Goal: Transaction & Acquisition: Subscribe to service/newsletter

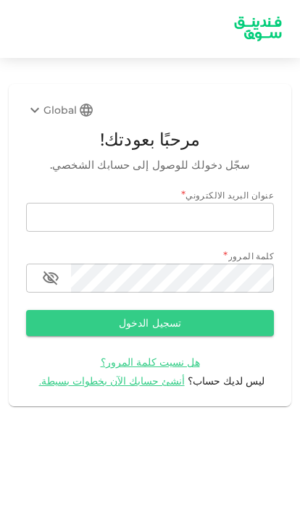
click at [220, 219] on input "email" at bounding box center [150, 217] width 248 height 29
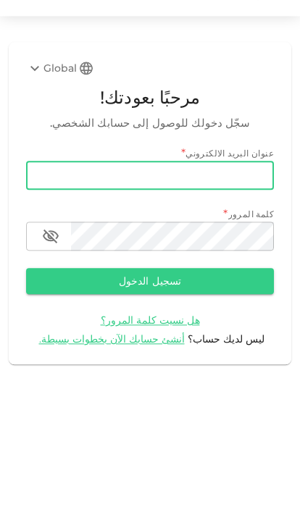
click at [238, 203] on input "email" at bounding box center [150, 217] width 248 height 29
paste input "xkhkh1@icloud.com"
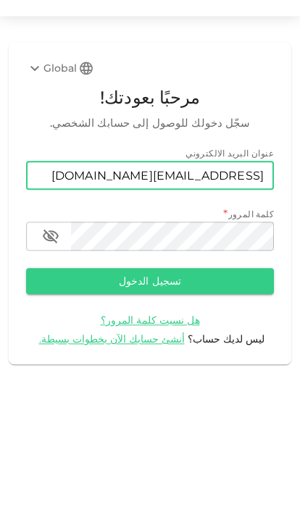
type input "xkhkh1@icloud.com"
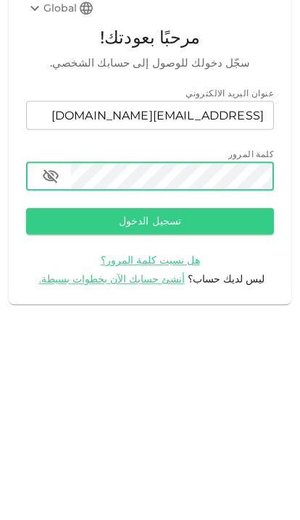
click at [150, 310] on button "تسجيل الدخول" at bounding box center [150, 323] width 248 height 26
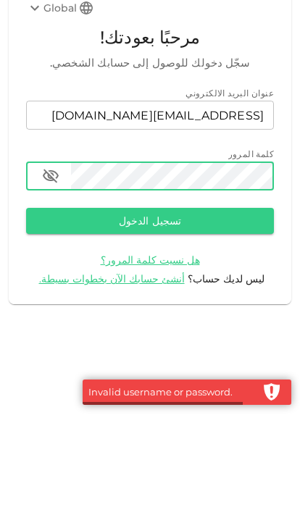
click at [228, 310] on button "تسجيل الدخول" at bounding box center [150, 323] width 248 height 26
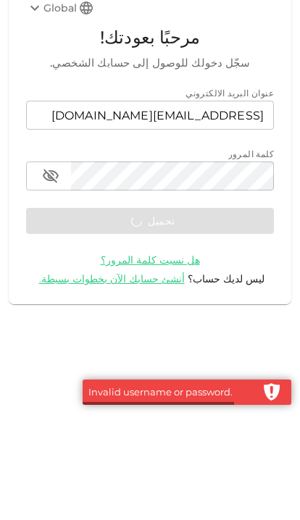
scroll to position [59, 0]
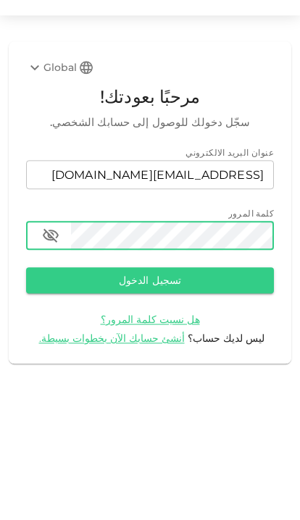
click at [214, 310] on button "تسجيل الدخول" at bounding box center [150, 323] width 248 height 26
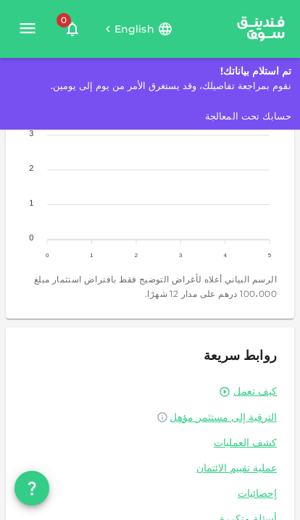
scroll to position [697, 0]
click at [259, 443] on link "كشف العمليات" at bounding box center [150, 443] width 254 height 14
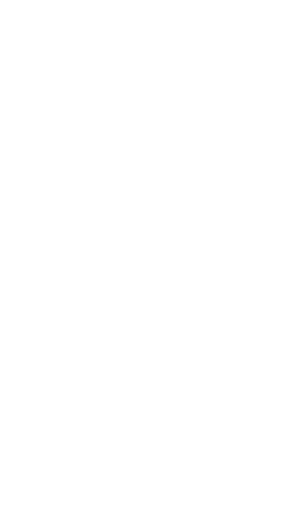
scroll to position [59, 0]
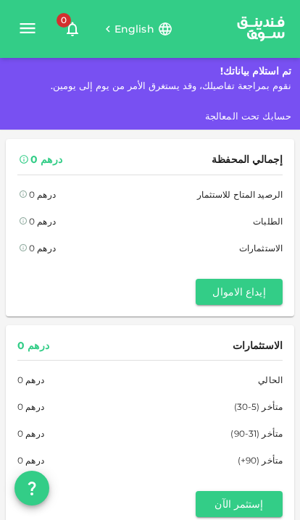
click at [246, 279] on button "إيداع الاموال" at bounding box center [239, 292] width 87 height 26
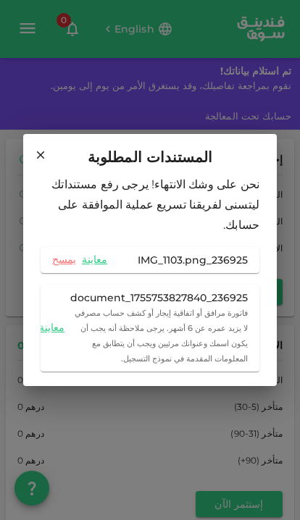
click at [33, 150] on h2 "المستندات المطلوبة" at bounding box center [150, 154] width 254 height 41
click at [36, 162] on icon at bounding box center [40, 155] width 13 height 13
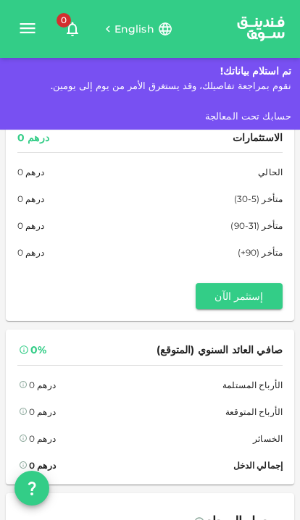
scroll to position [210, 0]
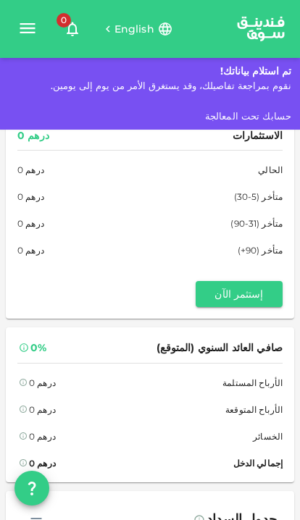
click at [248, 298] on button "إستثمر الآن" at bounding box center [239, 294] width 87 height 26
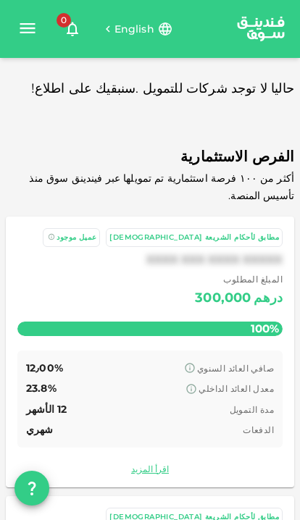
click at [28, 31] on icon "button" at bounding box center [27, 28] width 20 height 20
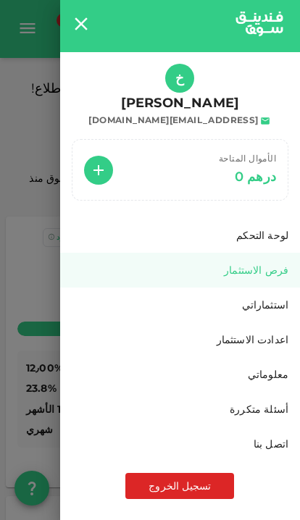
scroll to position [4, 0]
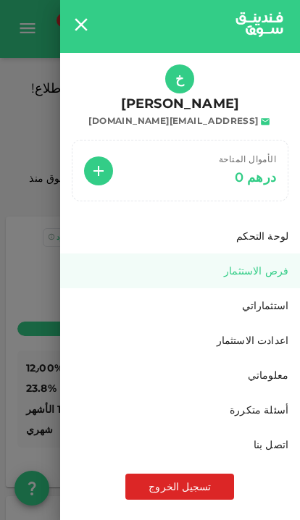
click at [252, 342] on div "اعدادت الاستثمار" at bounding box center [180, 340] width 217 height 14
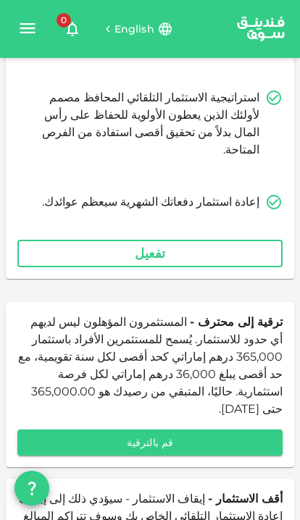
scroll to position [59, 0]
click at [191, 430] on button "قم بالترقية" at bounding box center [149, 443] width 265 height 26
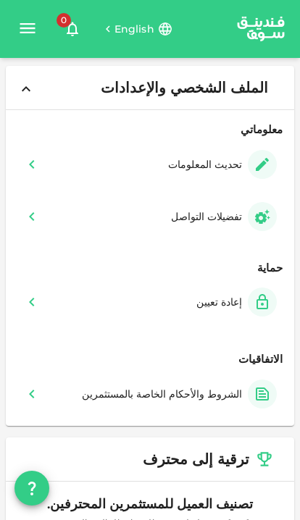
click at [186, 288] on div "إعادة تعيين" at bounding box center [150, 302] width 254 height 29
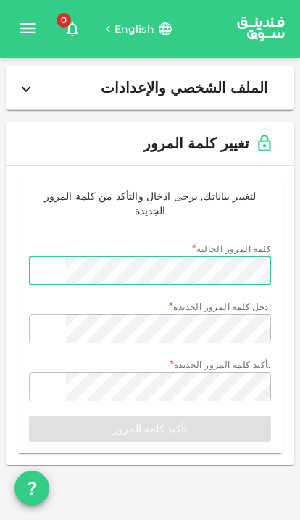
click at [66, 24] on span "0" at bounding box center [64, 20] width 14 height 14
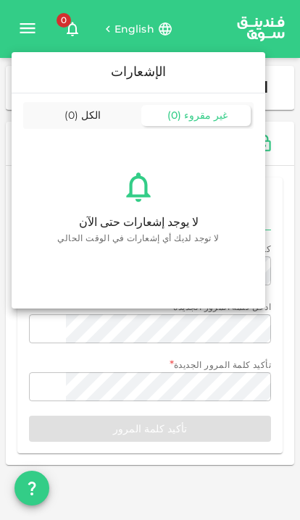
click at [95, 105] on div "الكل ( 0 )" at bounding box center [80, 115] width 109 height 21
click at [179, 105] on div "غير مقروء ( 0 )" at bounding box center [195, 115] width 109 height 21
click at [125, 333] on div at bounding box center [150, 260] width 300 height 520
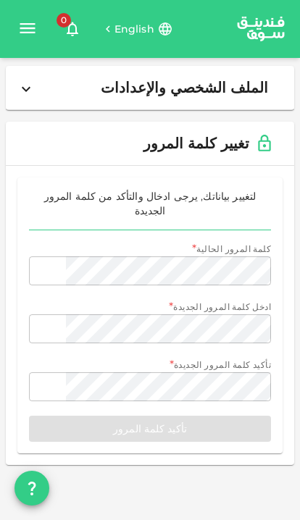
click at [32, 84] on icon at bounding box center [25, 88] width 17 height 17
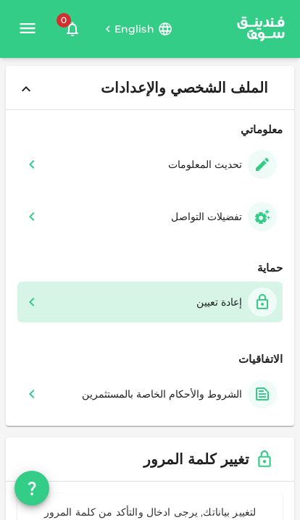
click at [38, 156] on icon at bounding box center [31, 164] width 17 height 17
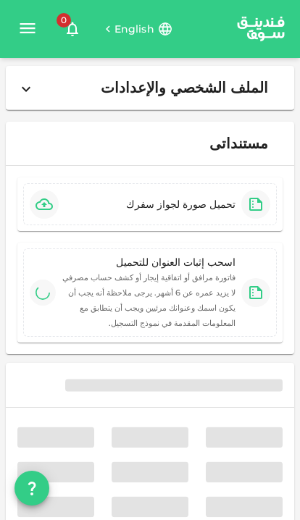
type input "⁦⁨10⁩ / ⁨08⁩ / ⁨2022⁩⁩"
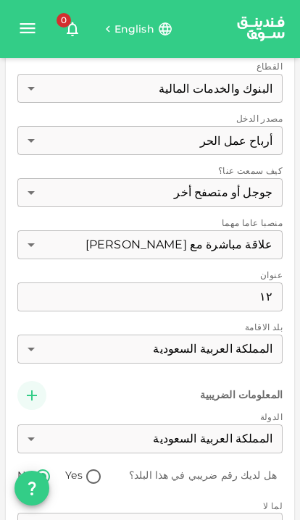
scroll to position [1390, 0]
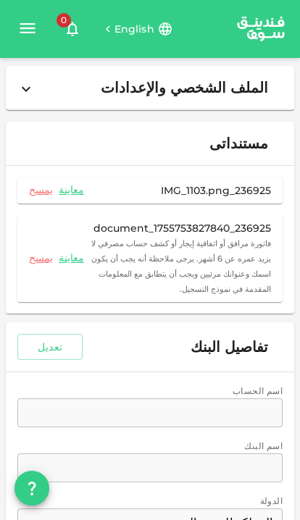
scroll to position [0, 0]
click at [62, 334] on button "تعديل" at bounding box center [49, 347] width 65 height 26
click at [56, 334] on button "حفظ" at bounding box center [49, 347] width 65 height 26
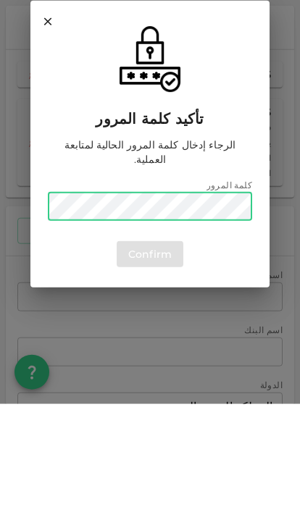
click at [54, 131] on icon at bounding box center [47, 137] width 13 height 13
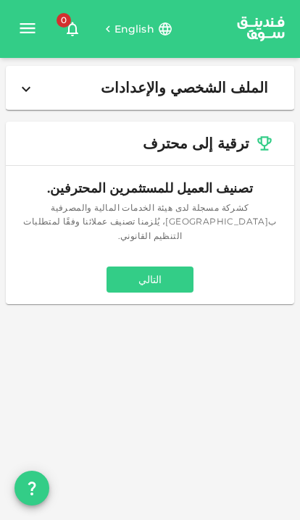
click at [32, 88] on icon at bounding box center [25, 88] width 17 height 17
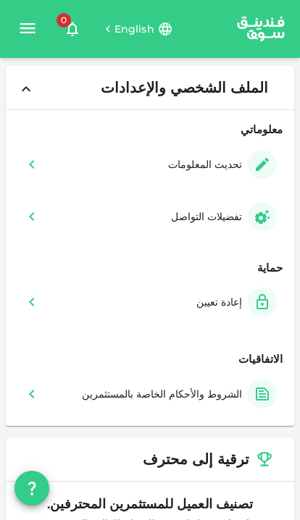
click at [53, 380] on div "الشروط والأحكام الخاصة بالمستثمرين" at bounding box center [150, 394] width 254 height 29
click at [26, 26] on icon "button" at bounding box center [27, 28] width 20 height 20
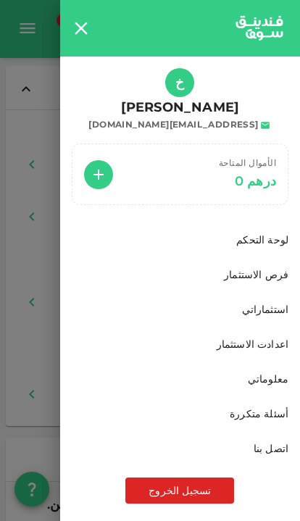
click at [101, 173] on icon "button" at bounding box center [99, 175] width 10 height 10
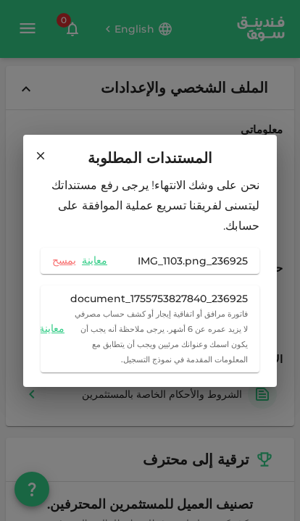
click at [63, 256] on link "يمسح" at bounding box center [64, 261] width 24 height 14
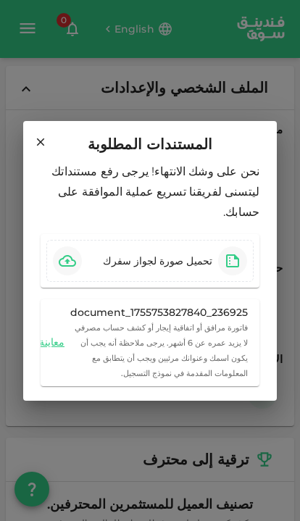
click at [72, 254] on icon "button" at bounding box center [67, 260] width 17 height 17
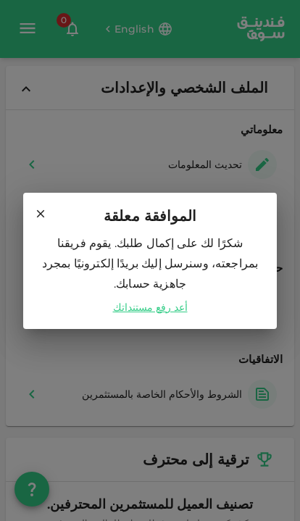
click at [152, 302] on link "أعد رفع مستنداتك" at bounding box center [150, 307] width 75 height 14
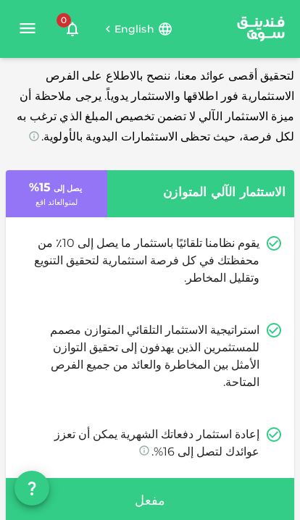
click at [196, 478] on div "مفعل" at bounding box center [150, 501] width 288 height 46
click at [179, 478] on div "مفعل" at bounding box center [150, 501] width 288 height 46
click at [163, 478] on div "مفعل" at bounding box center [150, 501] width 288 height 46
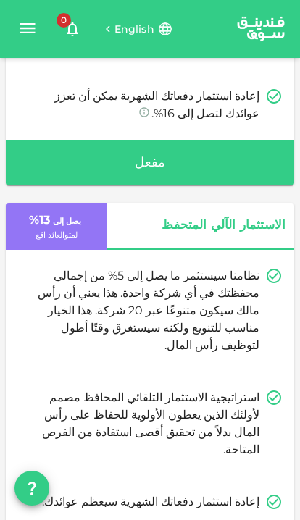
scroll to position [468, 0]
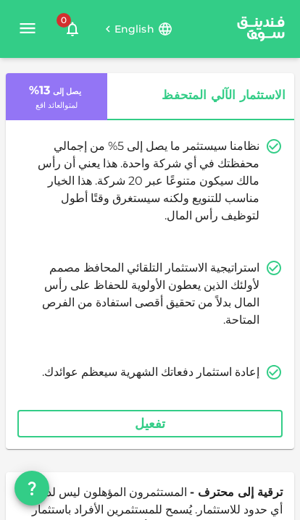
click at [219, 410] on button "تفعيل" at bounding box center [149, 424] width 265 height 28
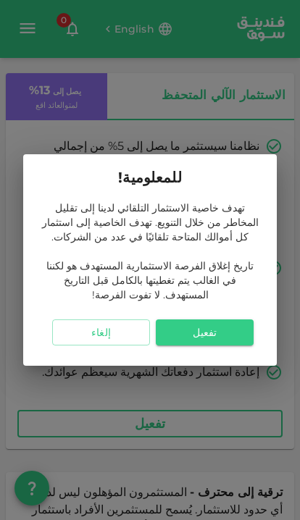
click at [222, 336] on button "تفعيل" at bounding box center [205, 333] width 98 height 26
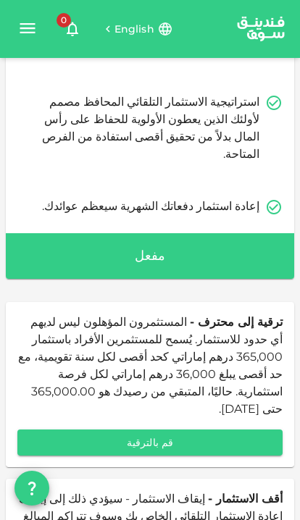
click at [215, 430] on button "قم بالترقية" at bounding box center [149, 443] width 265 height 26
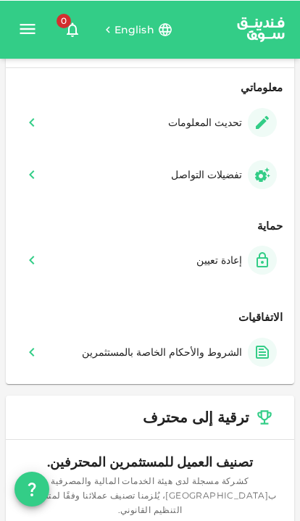
scroll to position [38, 0]
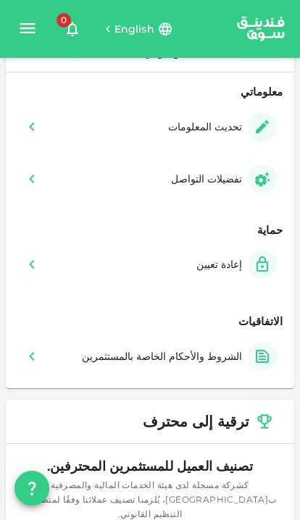
click at [186, 370] on div "الشروط والأحكام الخاصة بالمستثمرين" at bounding box center [149, 356] width 265 height 41
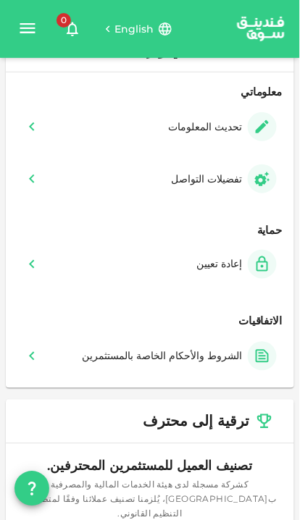
scroll to position [28, 0]
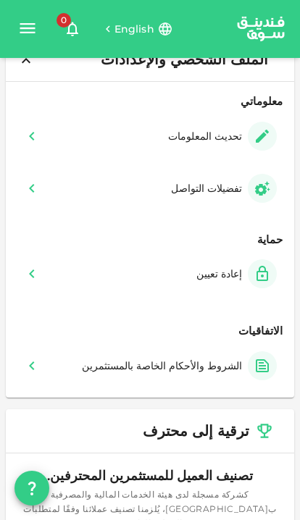
click at [207, 195] on div "تفضيلات التواصل" at bounding box center [221, 188] width 112 height 29
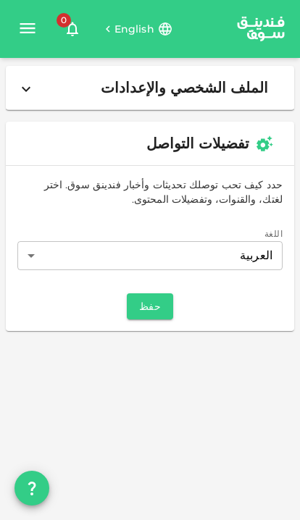
click at [157, 311] on button "حفظ" at bounding box center [150, 307] width 46 height 26
click at [154, 304] on button "حفظ" at bounding box center [150, 307] width 46 height 26
click at [162, 297] on button "حفظ" at bounding box center [150, 307] width 46 height 26
click at [154, 299] on button "حفظ" at bounding box center [150, 307] width 46 height 26
click at [155, 302] on button "حفظ" at bounding box center [150, 307] width 46 height 26
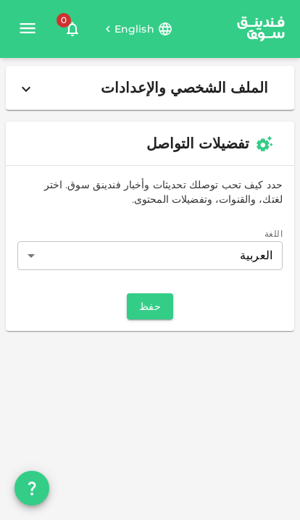
click at [151, 304] on button "حفظ" at bounding box center [150, 307] width 46 height 26
click at [209, 96] on span "الملف الشخصي والإعدادات" at bounding box center [184, 88] width 167 height 20
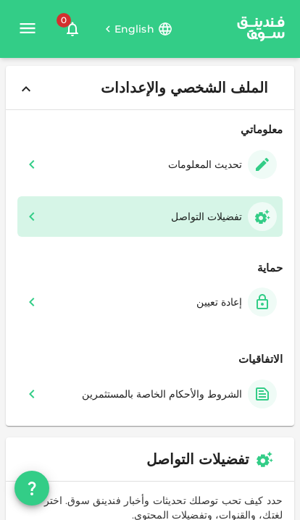
click at [128, 389] on div "الشروط والأحكام الخاصة بالمستثمرين" at bounding box center [162, 394] width 160 height 14
click at [67, 34] on icon "button" at bounding box center [73, 29] width 12 height 14
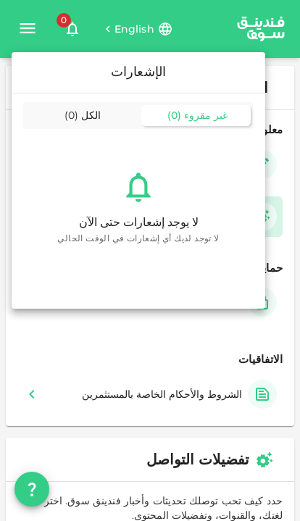
click at [81, 106] on div "الكل ( 0 )" at bounding box center [80, 115] width 109 height 21
click at [28, 31] on div at bounding box center [150, 260] width 300 height 521
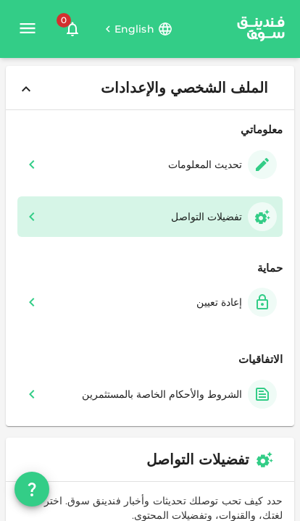
click at [31, 29] on icon "button" at bounding box center [27, 28] width 15 height 10
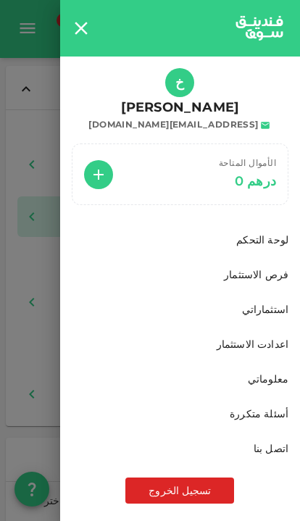
click at [264, 241] on div "لوحة التحكم" at bounding box center [180, 240] width 217 height 14
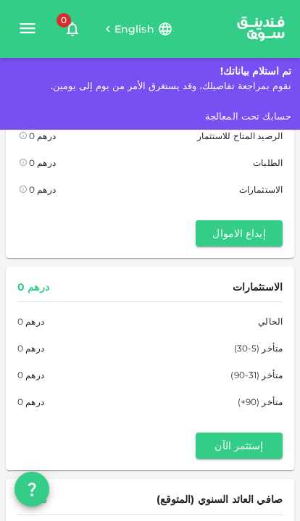
scroll to position [66, 0]
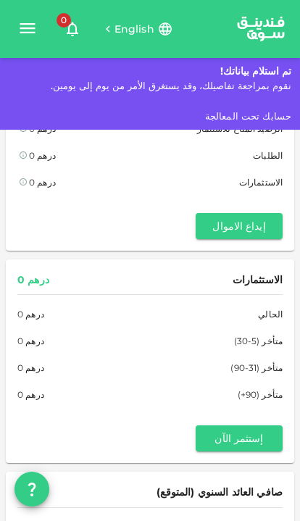
click at [252, 232] on button "إيداع الاموال" at bounding box center [239, 226] width 87 height 26
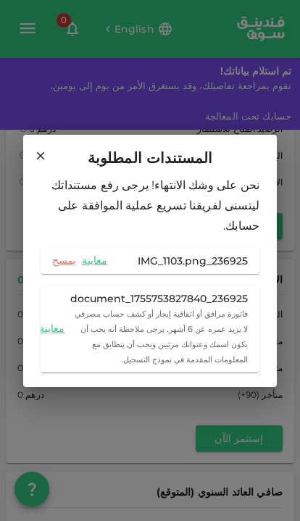
click at [65, 254] on link "يمسح" at bounding box center [64, 261] width 24 height 14
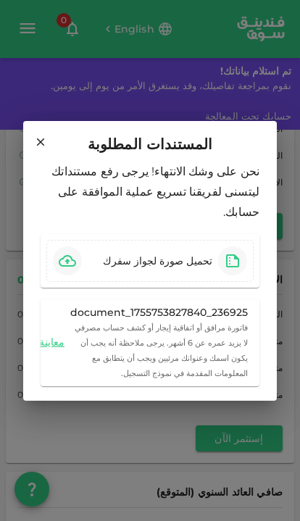
click at [60, 255] on icon "button" at bounding box center [67, 261] width 17 height 12
click at [43, 146] on icon at bounding box center [40, 142] width 13 height 13
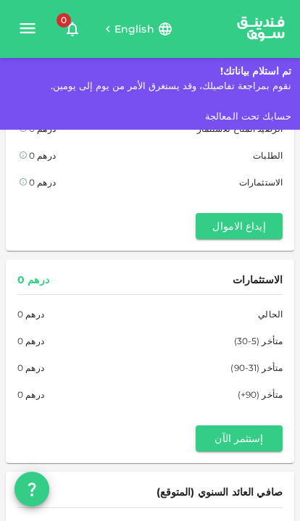
click at [237, 238] on button "إيداع الاموال" at bounding box center [239, 226] width 87 height 26
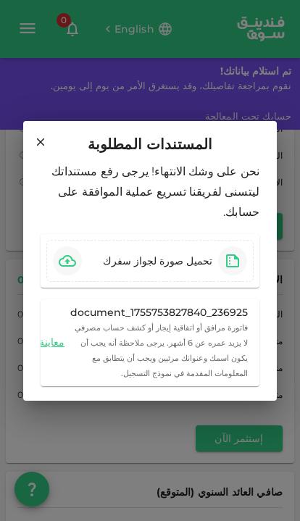
click at [215, 264] on div "تحميل صورة لجواز سفرك" at bounding box center [172, 260] width 150 height 29
click at [56, 336] on link "معاينة" at bounding box center [51, 343] width 25 height 14
click at [59, 154] on div "المستندات المطلوبة" at bounding box center [150, 144] width 219 height 23
click at [43, 149] on icon at bounding box center [40, 142] width 13 height 13
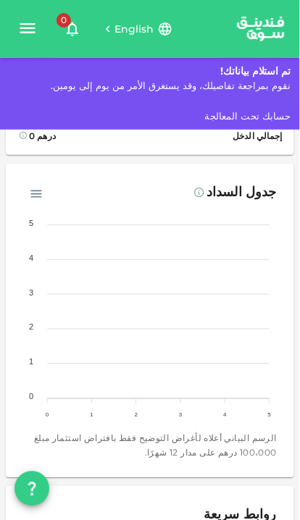
scroll to position [539, 0]
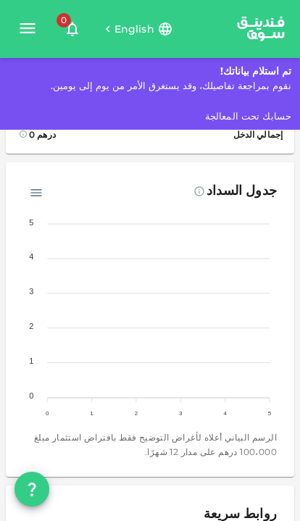
click at [35, 189] on icon "button" at bounding box center [36, 192] width 11 height 7
click at [36, 189] on icon "button" at bounding box center [36, 192] width 11 height 7
click at [33, 193] on icon "button" at bounding box center [36, 193] width 14 height 14
click at [63, 210] on p "تحميل ملف CSV" at bounding box center [71, 218] width 80 height 19
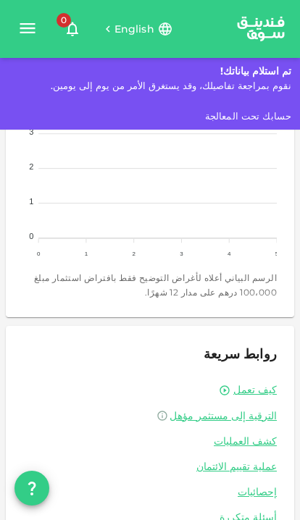
scroll to position [697, 0]
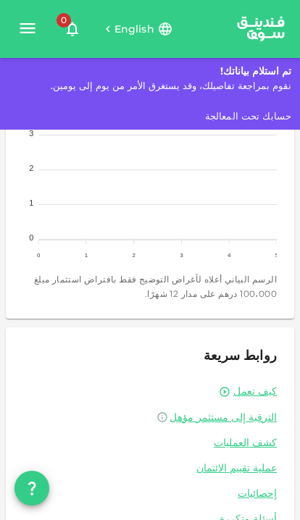
click at [246, 391] on link "كيف تعمل" at bounding box center [254, 392] width 43 height 14
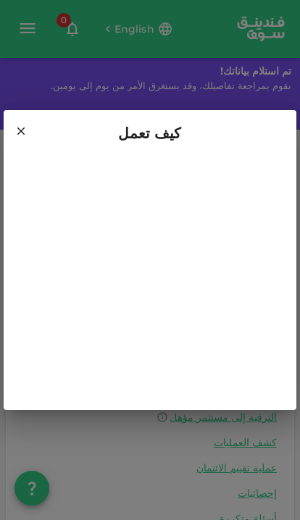
click at [14, 128] on icon at bounding box center [20, 131] width 13 height 13
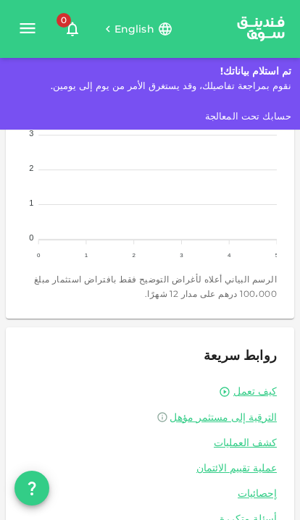
scroll to position [59, 0]
click at [238, 462] on link "عملية تقييم الائتمان" at bounding box center [150, 469] width 254 height 14
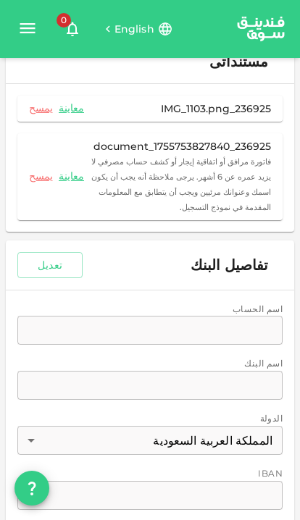
scroll to position [398, 0]
click at [247, 312] on div "اسم الحساب accountName accountName اسم البنك bankName bankName الدولة المملكة ا…" at bounding box center [150, 408] width 288 height 235
click at [258, 304] on div "اسم الحساب accountName accountName اسم البنك bankName bankName الدولة المملكة ا…" at bounding box center [150, 408] width 288 height 235
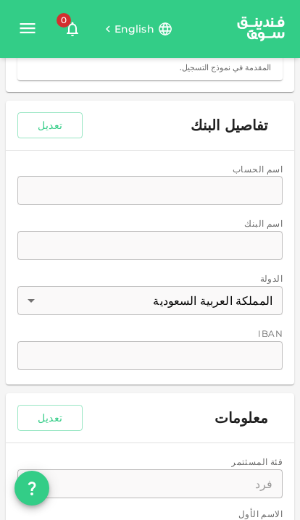
scroll to position [558, 0]
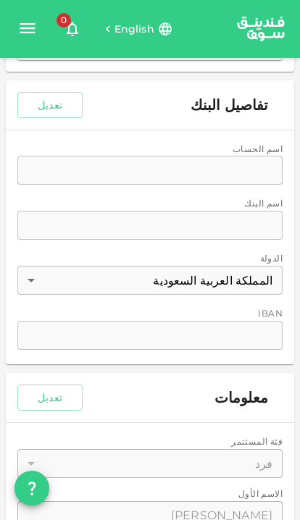
click at [156, 152] on div "اسم الحساب accountName accountName اسم البنك bankName bankName الدولة المملكة ا…" at bounding box center [150, 247] width 288 height 235
click at [57, 92] on button "تعديل" at bounding box center [49, 105] width 65 height 26
click at [106, 156] on input "accountName" at bounding box center [149, 170] width 265 height 29
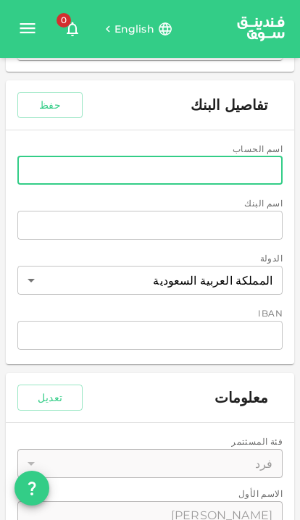
click at [105, 156] on input "accountName" at bounding box center [149, 170] width 265 height 29
type input "8"
type input "331608010331866"
click at [252, 211] on input "bankName" at bounding box center [149, 225] width 265 height 29
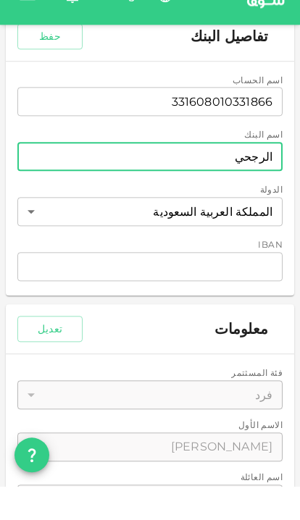
scroll to position [595, 0]
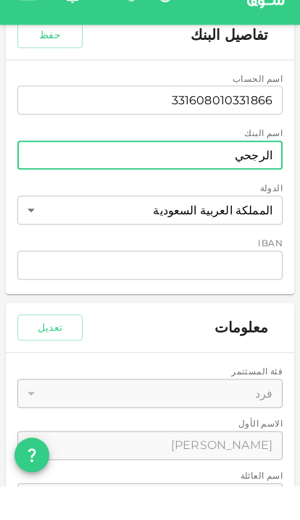
type input "الرجحي"
click at [245, 284] on input "iban" at bounding box center [149, 298] width 265 height 29
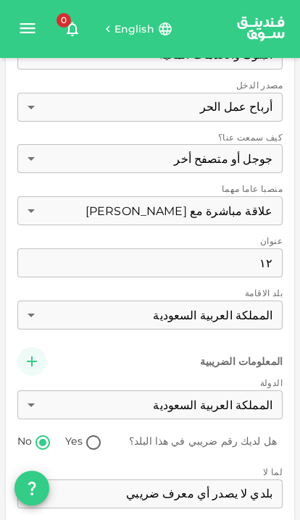
scroll to position [1745, 0]
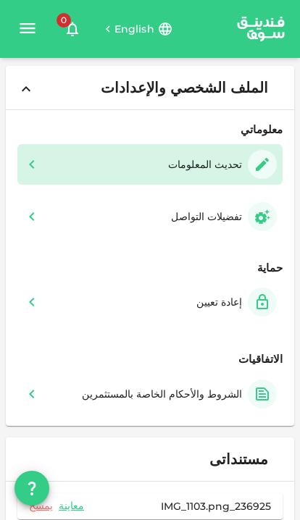
scroll to position [0, 0]
click at [220, 295] on div "إعادة تعيين" at bounding box center [219, 302] width 46 height 14
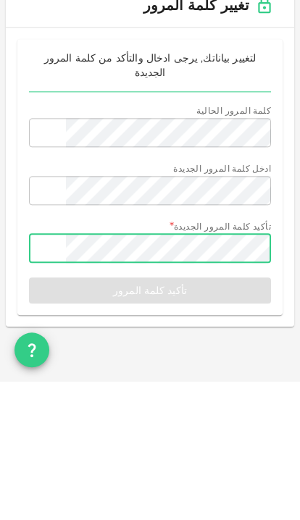
scroll to position [25, 0]
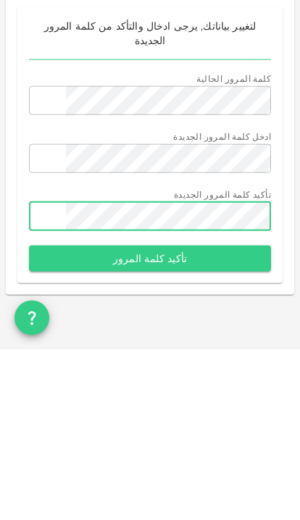
click at [200, 416] on button "تأكيد كلمة المرور" at bounding box center [150, 429] width 242 height 26
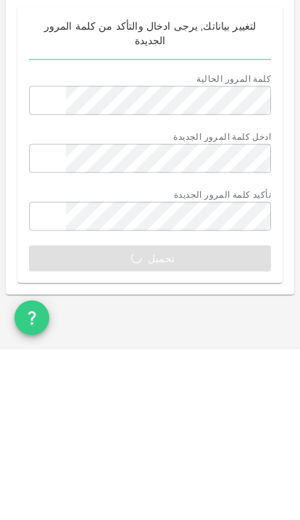
scroll to position [59, 0]
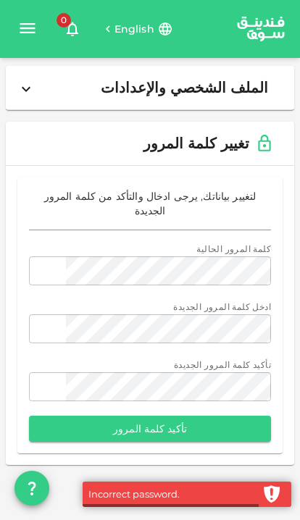
click at [184, 416] on button "تأكيد كلمة المرور" at bounding box center [150, 429] width 242 height 26
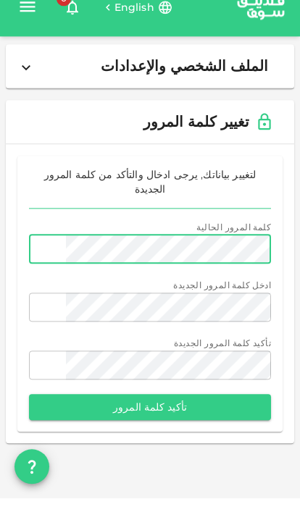
click at [199, 416] on button "تأكيد كلمة المرور" at bounding box center [150, 429] width 242 height 26
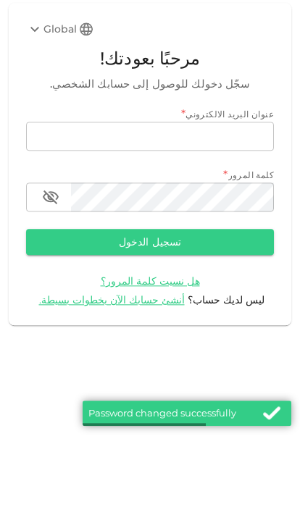
click at [99, 214] on input "email" at bounding box center [150, 217] width 248 height 29
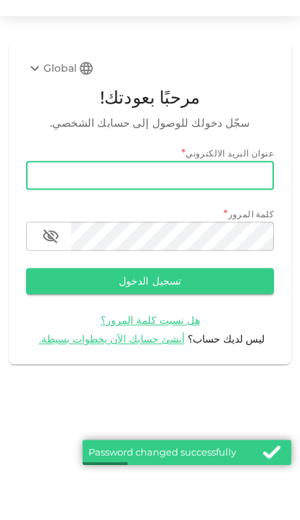
paste input "xkhkh1@icloud.com"
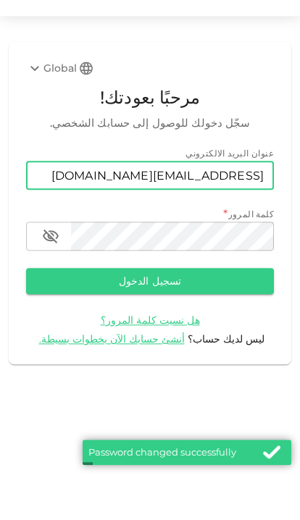
type input "xkhkh1@icloud.com"
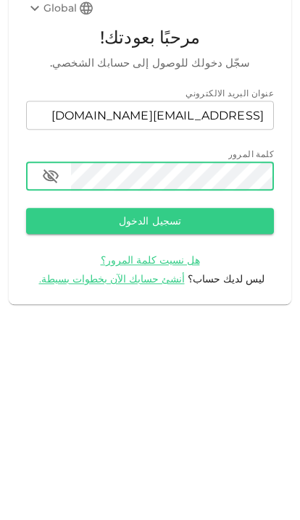
click at [223, 310] on button "تسجيل الدخول" at bounding box center [150, 323] width 248 height 26
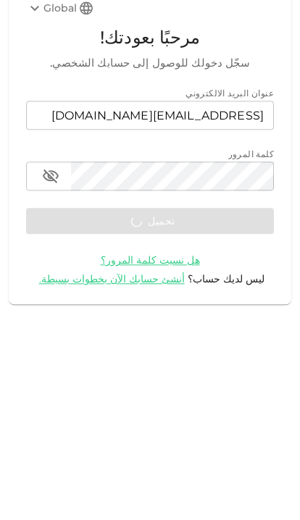
scroll to position [59, 0]
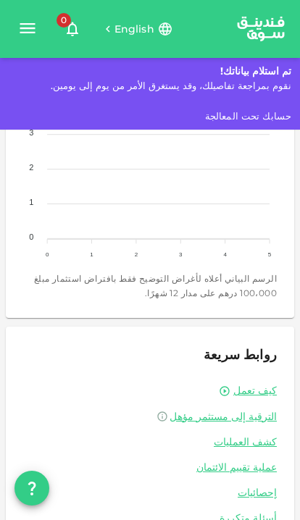
scroll to position [697, 0]
click at [254, 437] on link "كشف العمليات" at bounding box center [150, 443] width 254 height 14
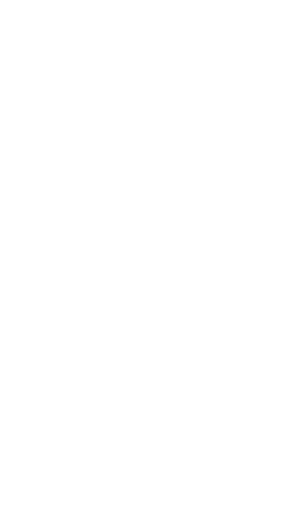
scroll to position [59, 0]
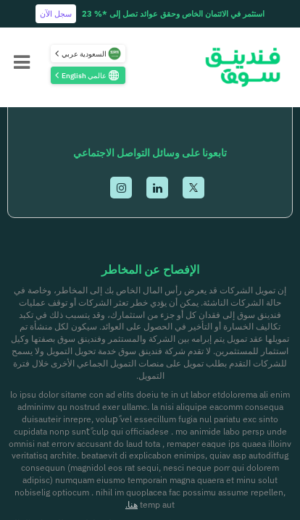
scroll to position [2472, 0]
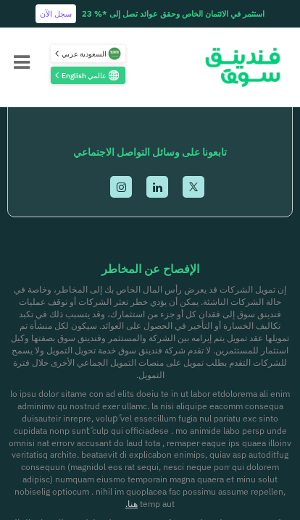
click at [125, 499] on link "هنا." at bounding box center [131, 504] width 12 height 11
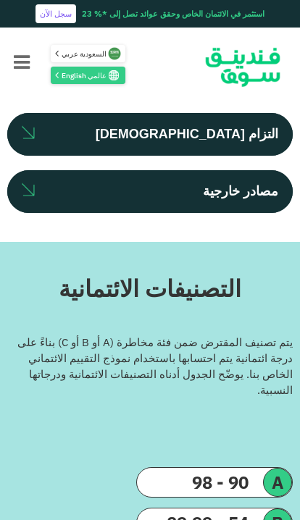
scroll to position [653, 0]
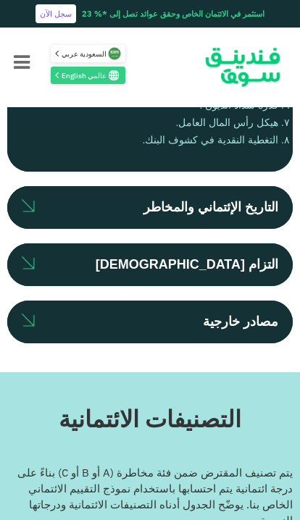
click at [217, 314] on div "مصادر خارجية" at bounding box center [240, 322] width 75 height 20
click at [0, 0] on input "مصادر خارجية" at bounding box center [0, 0] width 0 height 0
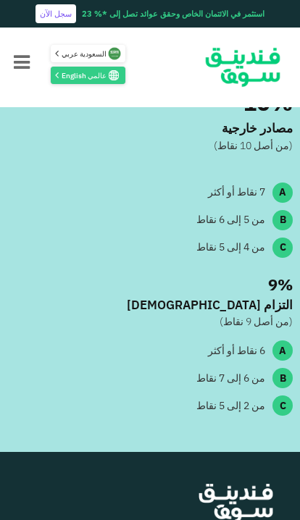
scroll to position [1796, 0]
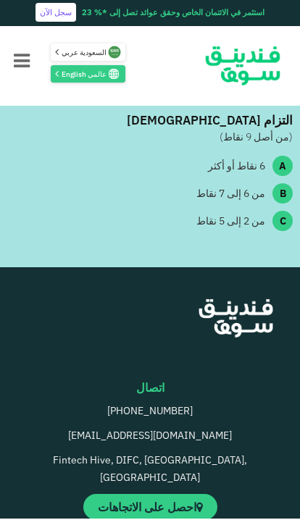
click at [221, 113] on div "9%" at bounding box center [150, 101] width 286 height 24
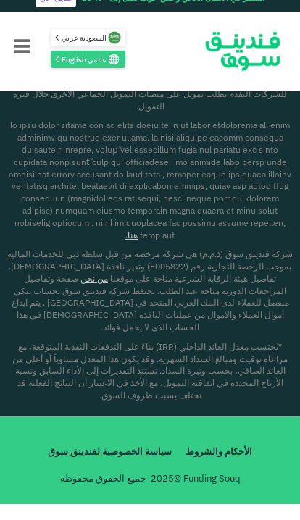
scroll to position [2820, 0]
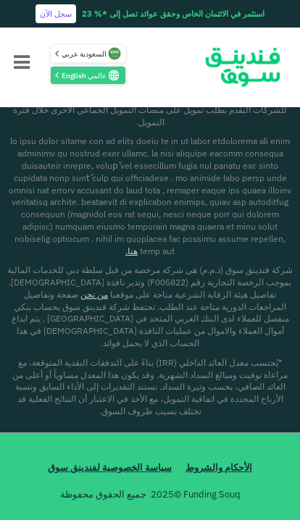
click at [108, 300] on span "من نحن" at bounding box center [94, 294] width 28 height 11
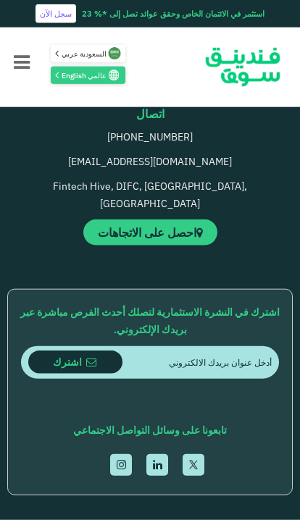
scroll to position [3303, 0]
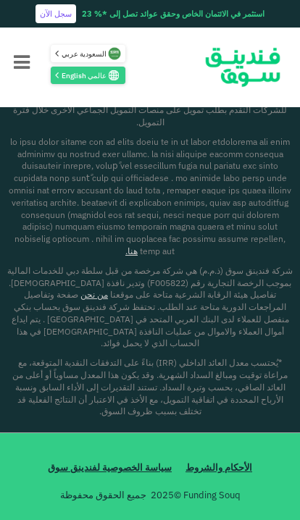
scroll to position [2000, 0]
click at [181, 24] on span "الإفصاح عن المخاطر" at bounding box center [150, 16] width 98 height 16
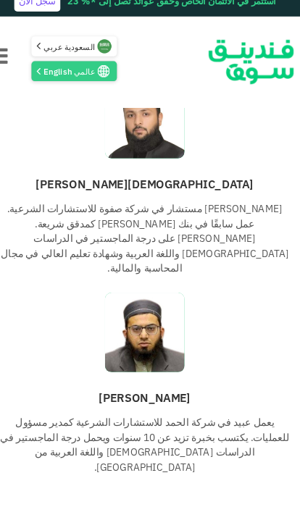
scroll to position [960, 0]
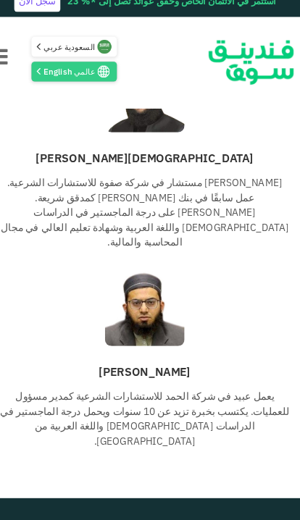
click at [170, 290] on span "عرض شهادة الاعتماد الشرعي" at bounding box center [142, 297] width 136 height 14
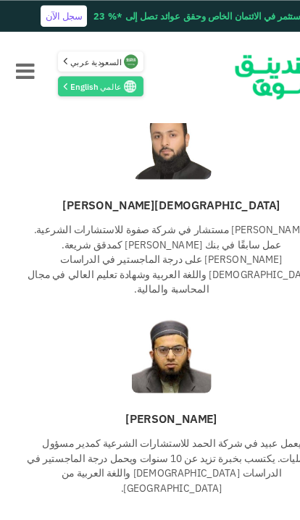
scroll to position [932, 0]
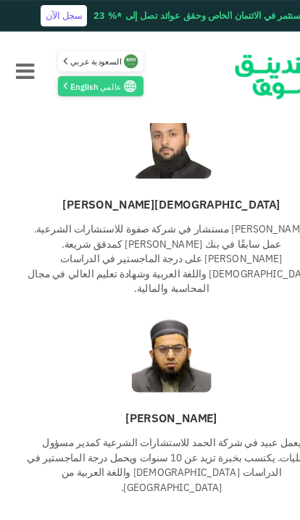
click at [18, 57] on icon "Menu" at bounding box center [22, 62] width 16 height 19
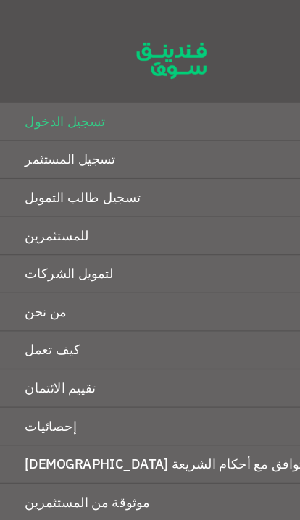
scroll to position [0, 0]
click at [24, 64] on div at bounding box center [150, 44] width 300 height 89
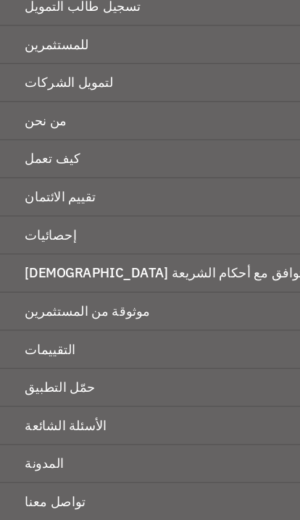
scroll to position [167, 0]
click at [135, 399] on link "المدونة" at bounding box center [150, 406] width 300 height 33
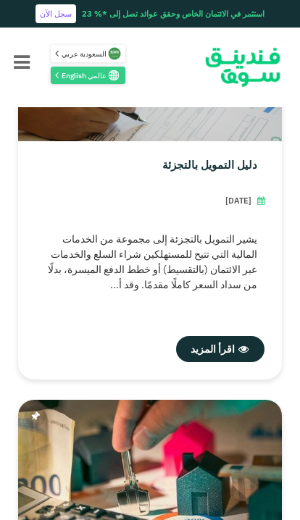
scroll to position [523, 0]
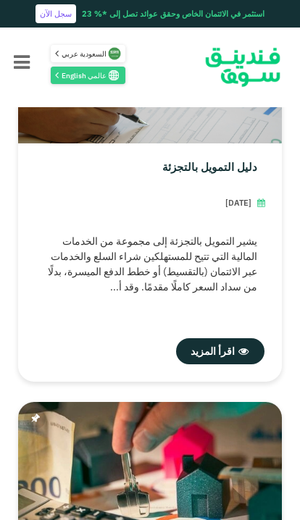
click at [218, 357] on span "اقرأ المزيد" at bounding box center [213, 351] width 44 height 13
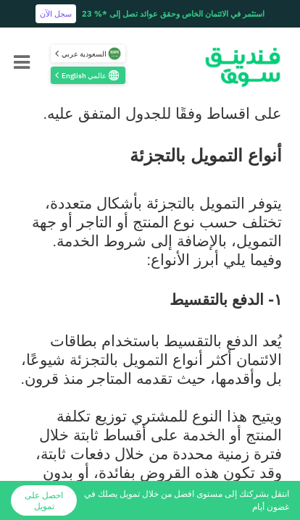
scroll to position [1744, 0]
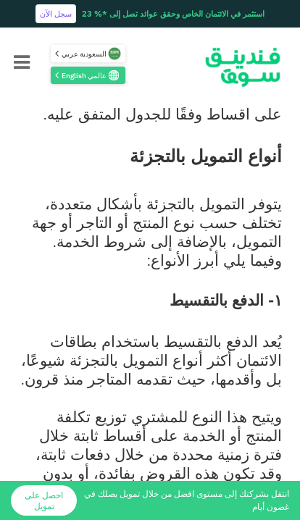
click at [57, 516] on link "احصل على تمويل" at bounding box center [44, 501] width 66 height 30
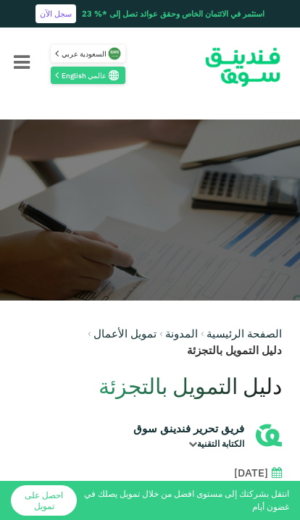
click at [26, 59] on icon "Menu" at bounding box center [22, 62] width 16 height 19
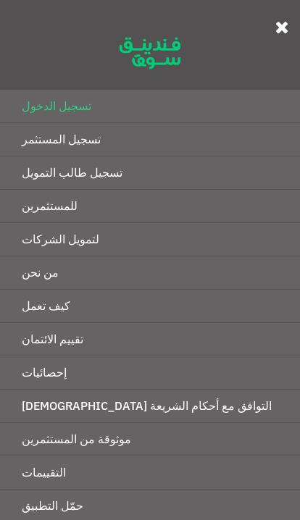
click at [86, 376] on link "إحصائيات" at bounding box center [150, 373] width 300 height 33
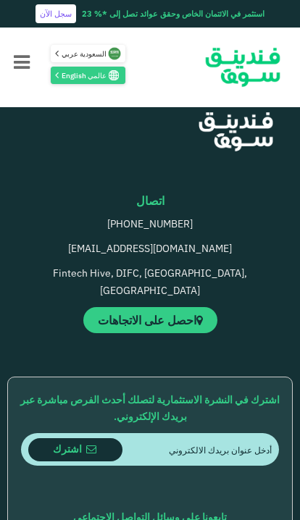
scroll to position [926, 0]
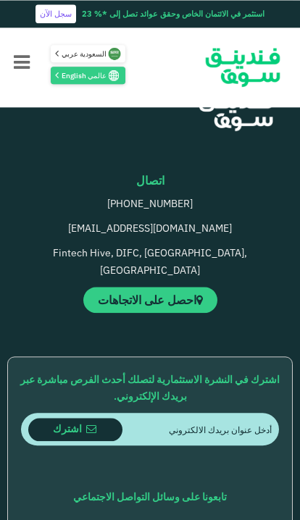
click at [186, 287] on link "احصل على الاتجاهات" at bounding box center [150, 300] width 134 height 26
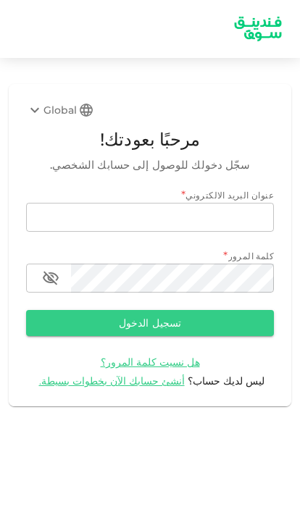
click at [232, 224] on input "email" at bounding box center [150, 217] width 248 height 29
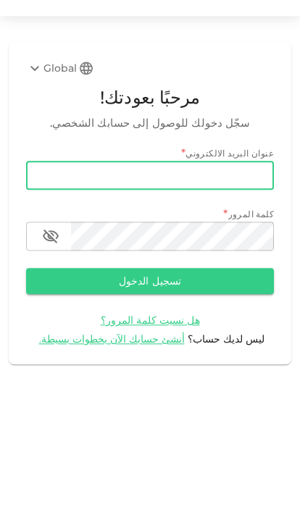
click at [227, 203] on input "email" at bounding box center [150, 217] width 248 height 29
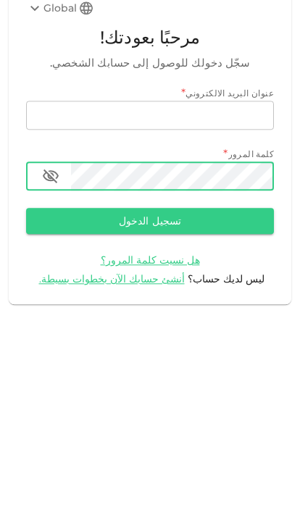
click at [141, 375] on span "أنشئ حسابك الآن بخطوات بسيطة." at bounding box center [112, 381] width 146 height 13
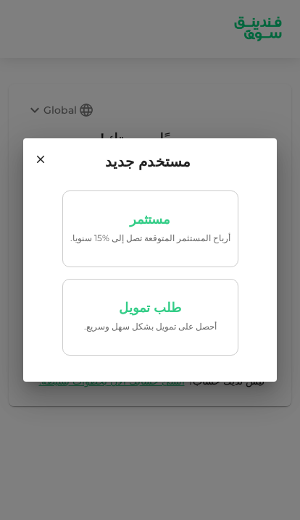
click at [173, 249] on link "مستثمر أرباح المستثمر المتوقعة تصل إلى %15 سنويا." at bounding box center [150, 229] width 176 height 77
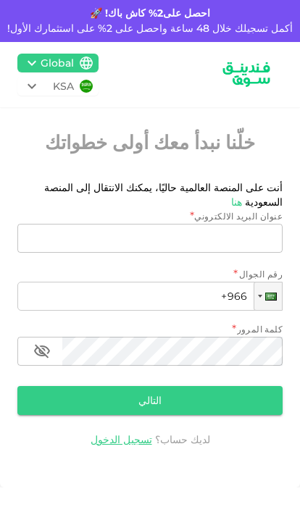
click at [55, 65] on div "Global" at bounding box center [57, 63] width 33 height 15
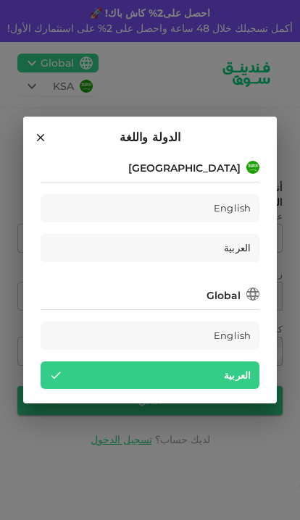
click at [236, 326] on div "English" at bounding box center [150, 336] width 219 height 28
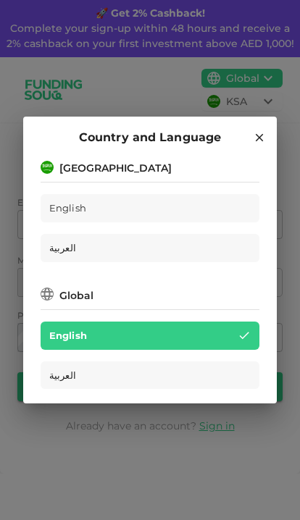
click at [76, 249] on span "العربية" at bounding box center [62, 248] width 27 height 17
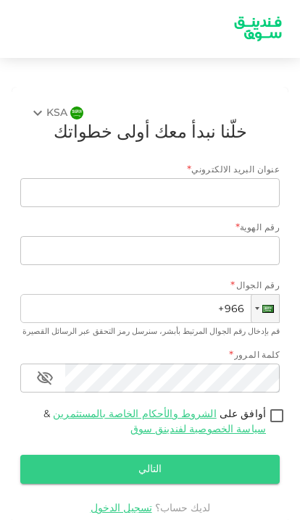
scroll to position [59, 0]
